Goal: Transaction & Acquisition: Purchase product/service

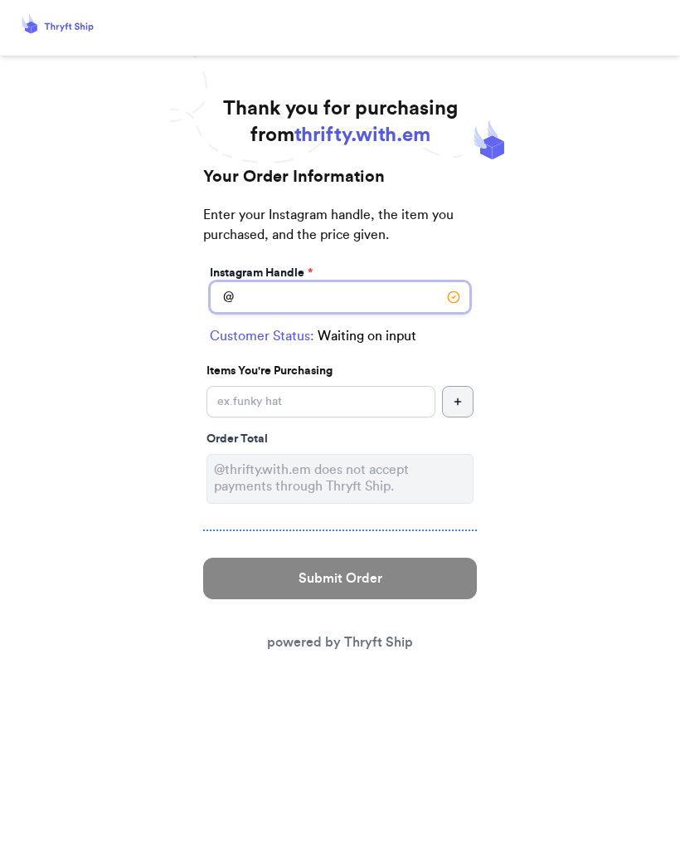
click at [380, 299] on input "Instagram Handle *" at bounding box center [340, 297] width 261 height 32
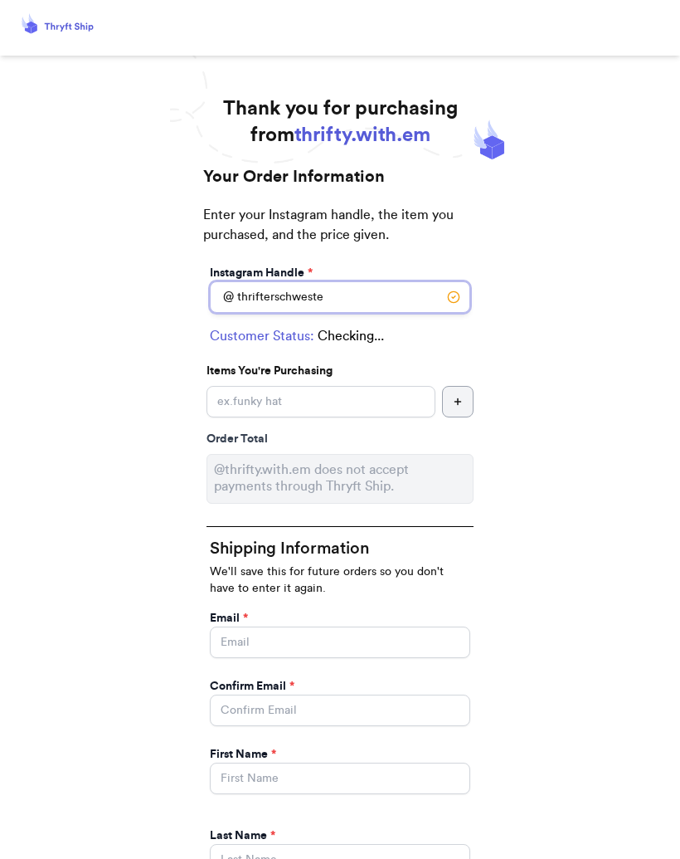
type input "thrifterschwester"
select select "WI"
type input "Black Earth"
type input "53515"
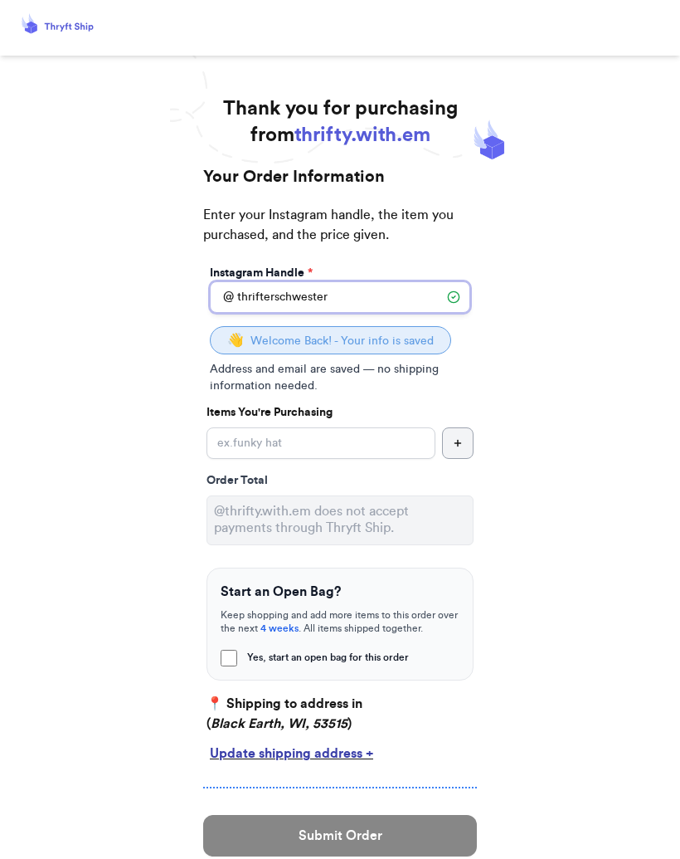
type input "thrifterschwester"
click at [427, 344] on span "Welcome Back! - Your info is saved" at bounding box center [342, 341] width 183 height 12
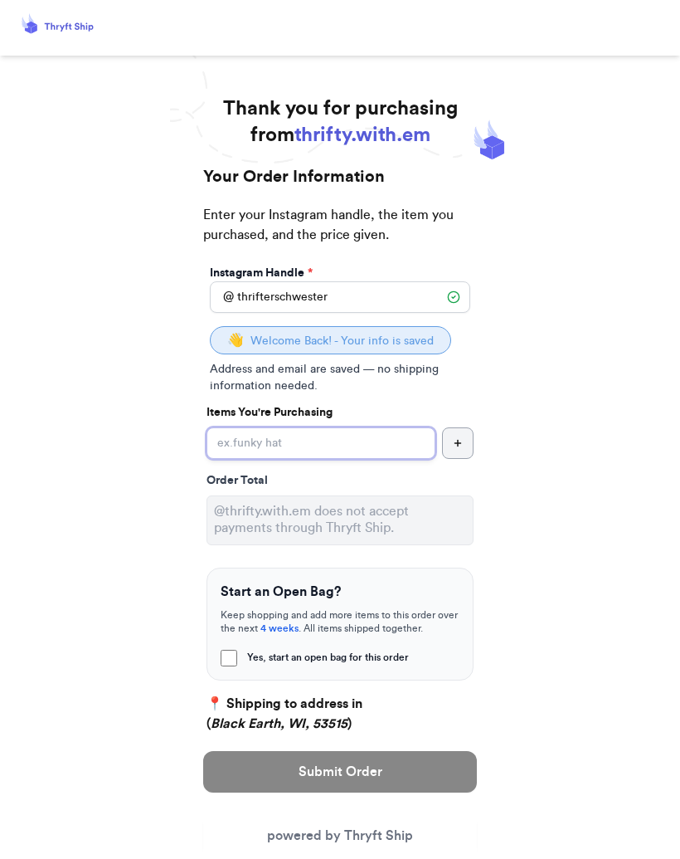
click at [256, 458] on input "Yes, start an open bag for this order" at bounding box center [321, 443] width 229 height 32
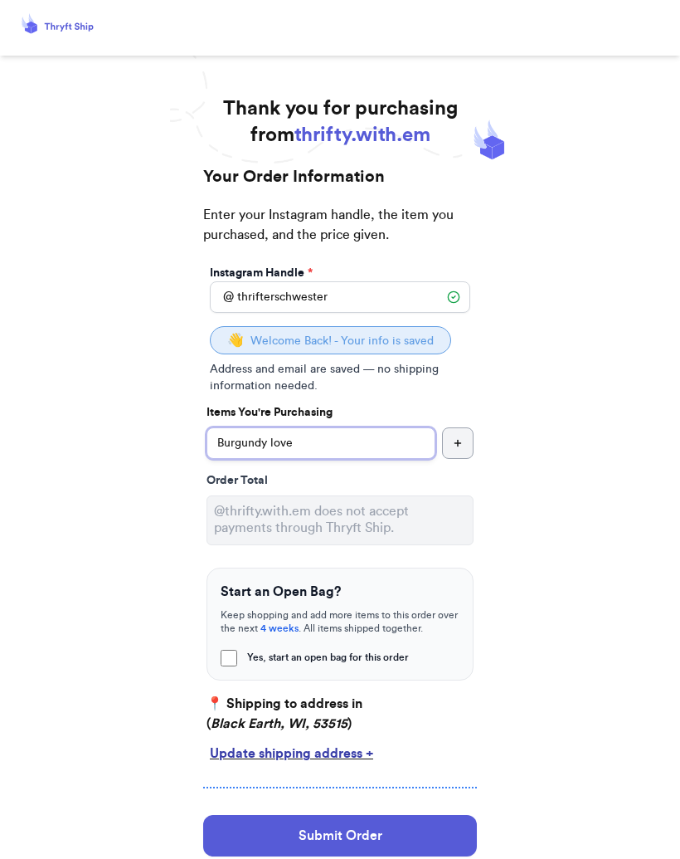
type input "Burgundy love"
click at [588, 534] on div "Thank you for purchasing from thrifty.with.em Your Order Information Enter your…" at bounding box center [340, 586] width 680 height 982
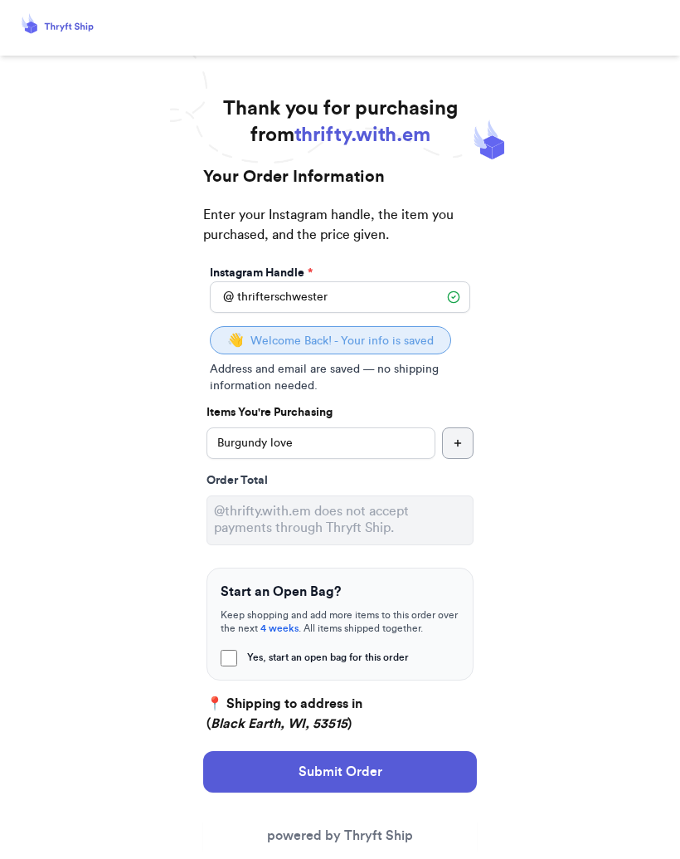
click at [420, 771] on button "Submit Order" at bounding box center [340, 771] width 274 height 41
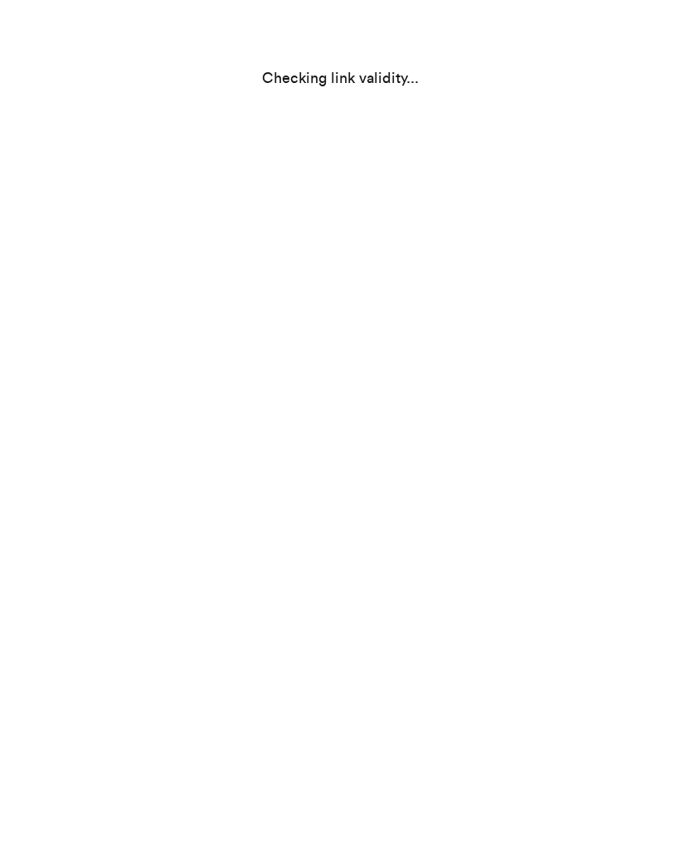
select select "WI"
